Goal: Check status: Check status

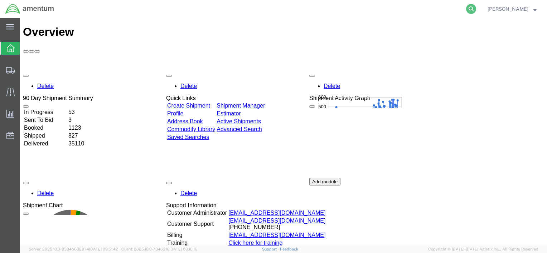
click at [471, 6] on icon at bounding box center [471, 9] width 10 height 10
click at [444, 7] on input "search" at bounding box center [357, 8] width 218 height 17
click at [330, 12] on input "search" at bounding box center [357, 8] width 218 height 17
type input "56664983"
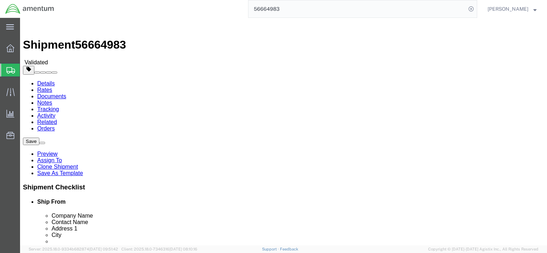
select select
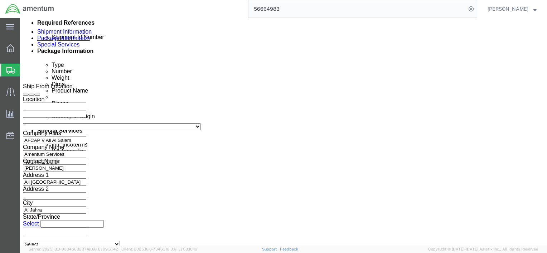
scroll to position [393, 0]
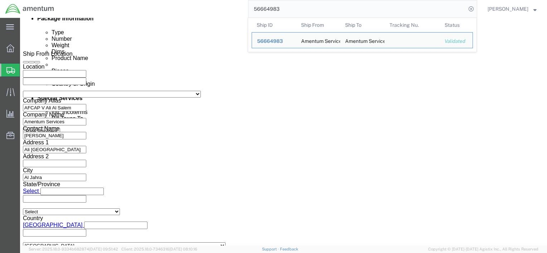
click button "Continue"
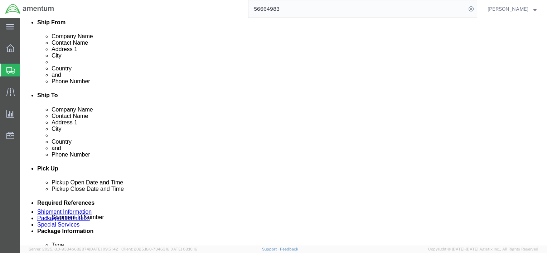
scroll to position [180, 0]
